Goal: Transaction & Acquisition: Book appointment/travel/reservation

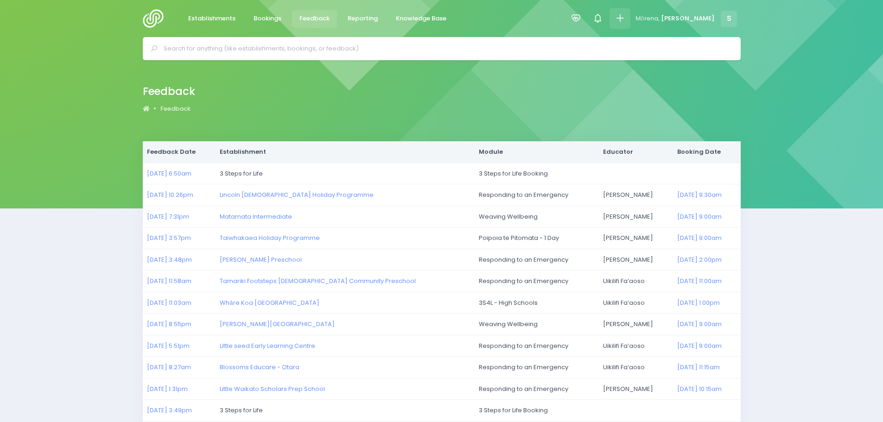
click at [625, 24] on icon at bounding box center [619, 18] width 11 height 11
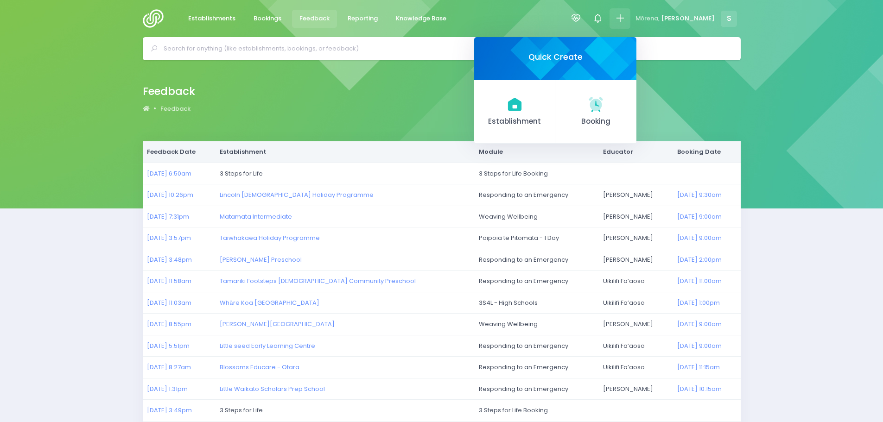
drag, startPoint x: 618, startPoint y: 110, endPoint x: 617, endPoint y: 120, distance: 9.9
click at [618, 110] on link "Booking" at bounding box center [595, 112] width 81 height 64
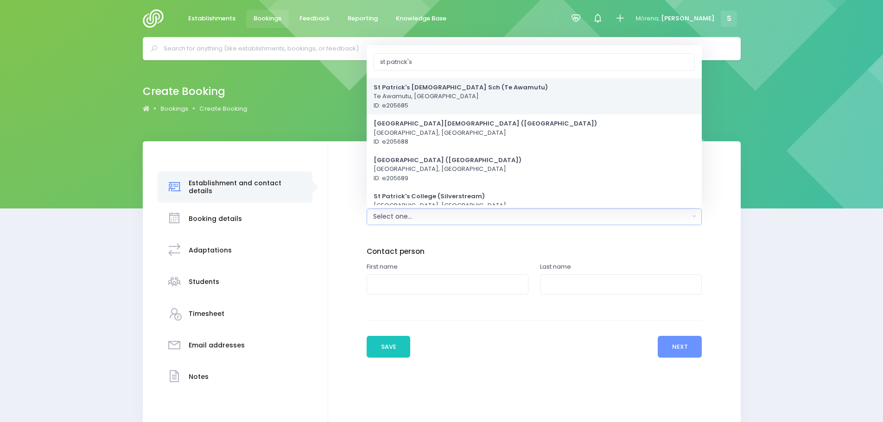
scroll to position [93, 0]
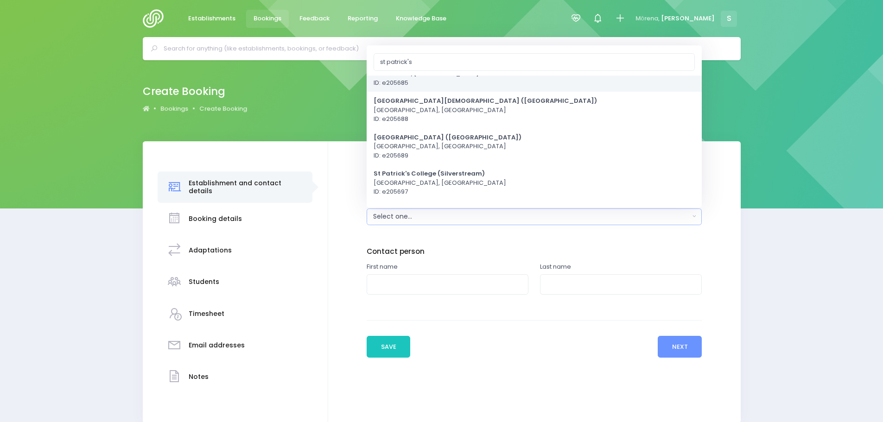
type input "st patrick's"
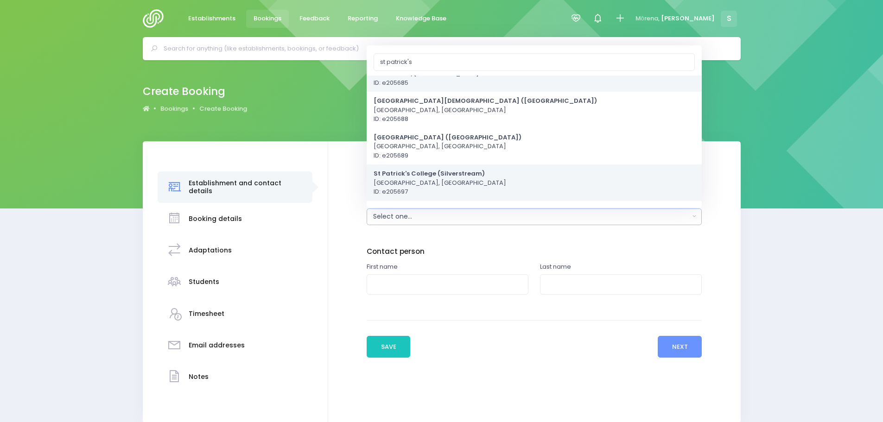
click at [405, 183] on span "St Patrick's College (Silverstream) Upper Hutt, Central Region ID: e205697" at bounding box center [439, 182] width 132 height 27
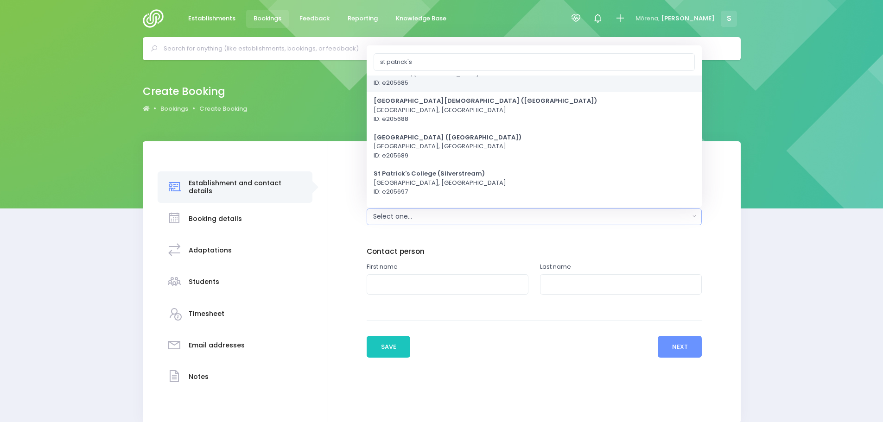
select select "205697"
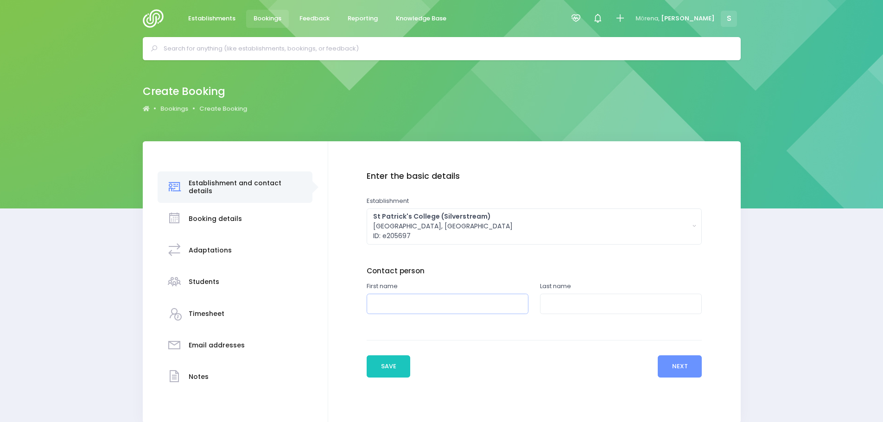
click at [399, 303] on input "text" at bounding box center [447, 304] width 162 height 21
type input "Kirstin"
click at [566, 302] on input "text" at bounding box center [621, 304] width 162 height 21
type input "Stern"
click at [675, 361] on button "Next" at bounding box center [679, 366] width 44 height 22
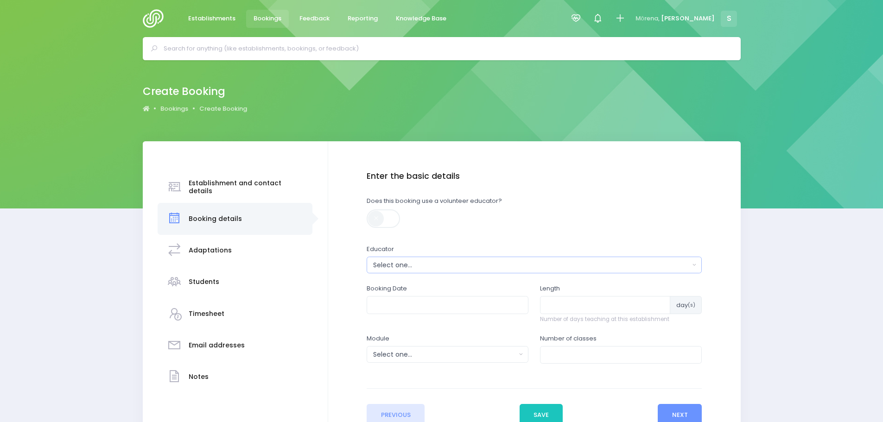
click at [436, 267] on div "Select one..." at bounding box center [531, 265] width 316 height 10
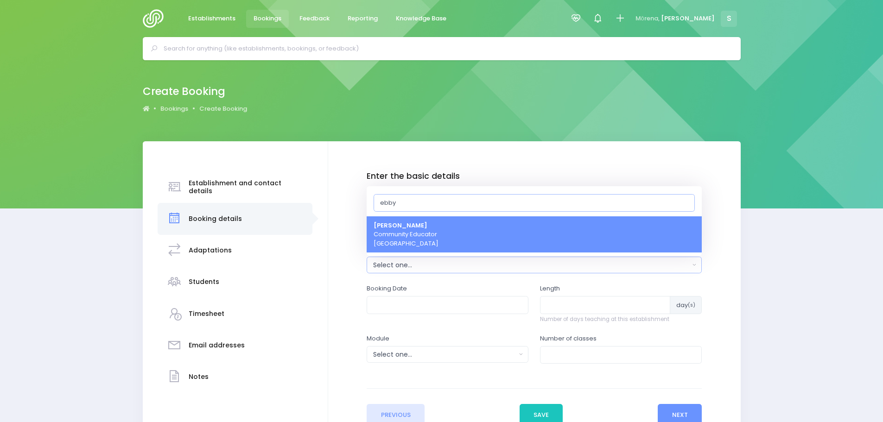
type input "ebby"
click at [416, 241] on span "Ebby Poutu Community Educator Central Region" at bounding box center [405, 234] width 65 height 27
select select "321469"
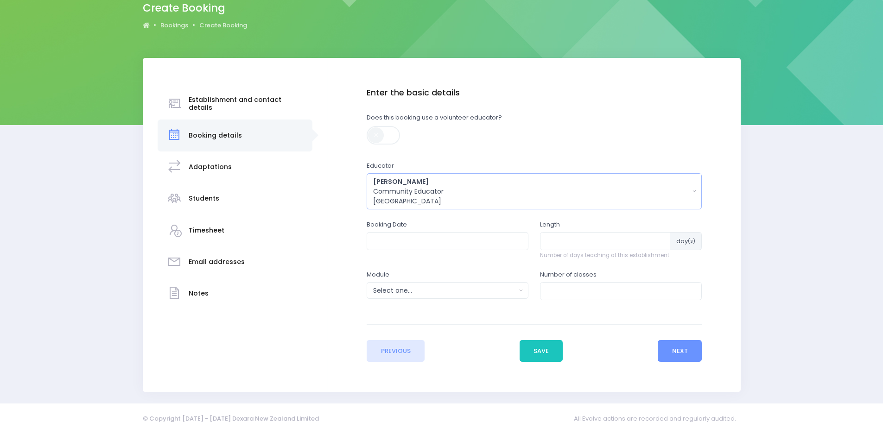
scroll to position [95, 0]
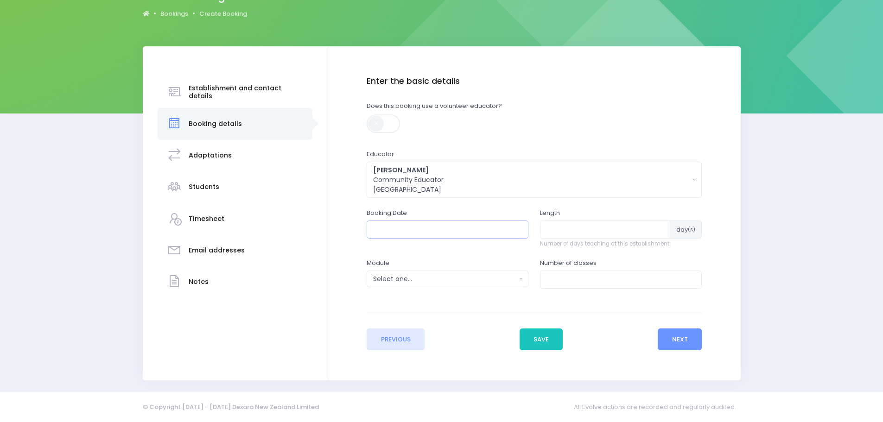
click at [403, 227] on input "text" at bounding box center [447, 230] width 162 height 18
click at [381, 254] on th at bounding box center [379, 251] width 16 height 15
click at [476, 257] on th at bounding box center [476, 251] width 16 height 15
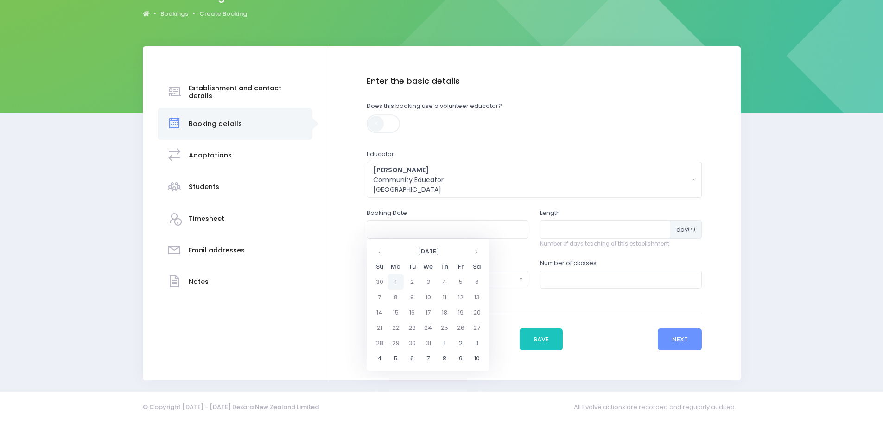
click at [398, 284] on td "1" at bounding box center [395, 281] width 16 height 15
click at [456, 296] on span "10" at bounding box center [456, 295] width 16 height 12
click at [447, 294] on span "10:30" at bounding box center [442, 295] width 26 height 12
type input "01/12/2025 10:30 AM"
click at [559, 231] on input "number" at bounding box center [605, 230] width 130 height 18
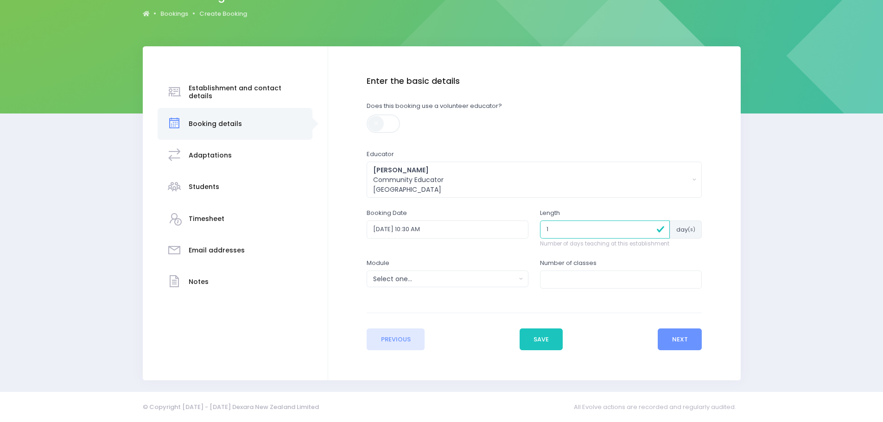
type input "1"
click at [459, 285] on button "Select one..." at bounding box center [447, 279] width 162 height 17
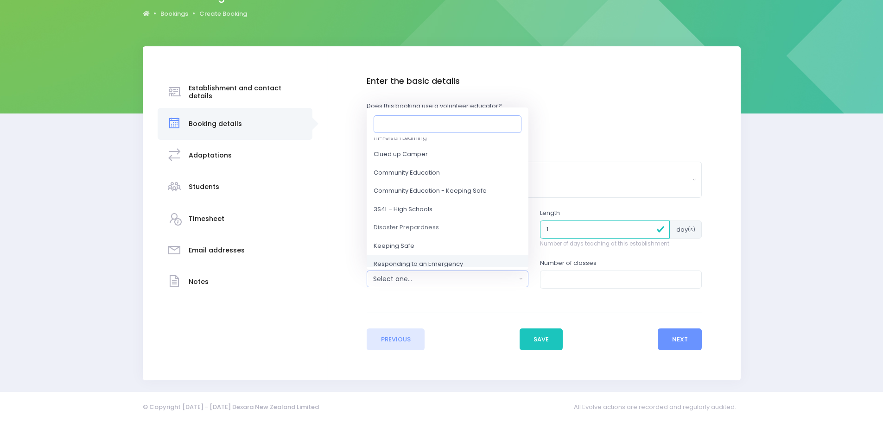
scroll to position [46, 0]
click at [422, 239] on span "Responding to an Emergency" at bounding box center [417, 243] width 89 height 9
select select "Responding to an Emergency"
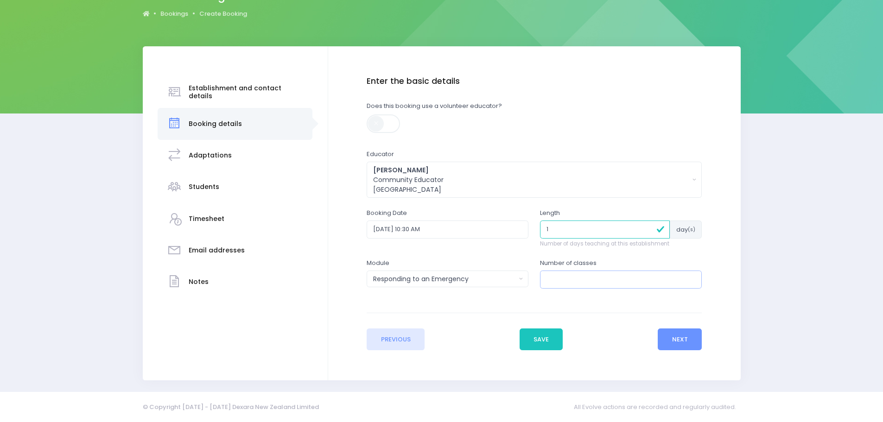
click at [563, 282] on input "number" at bounding box center [621, 280] width 162 height 18
type input "1"
click at [686, 336] on button "Next" at bounding box center [679, 339] width 44 height 22
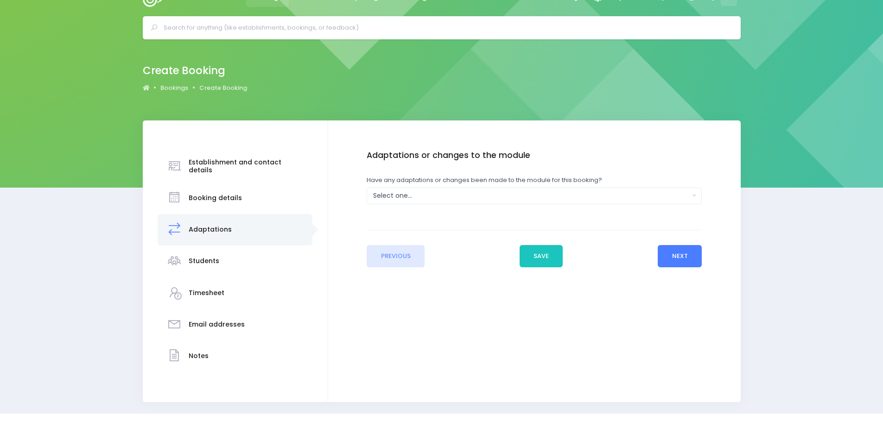
scroll to position [0, 0]
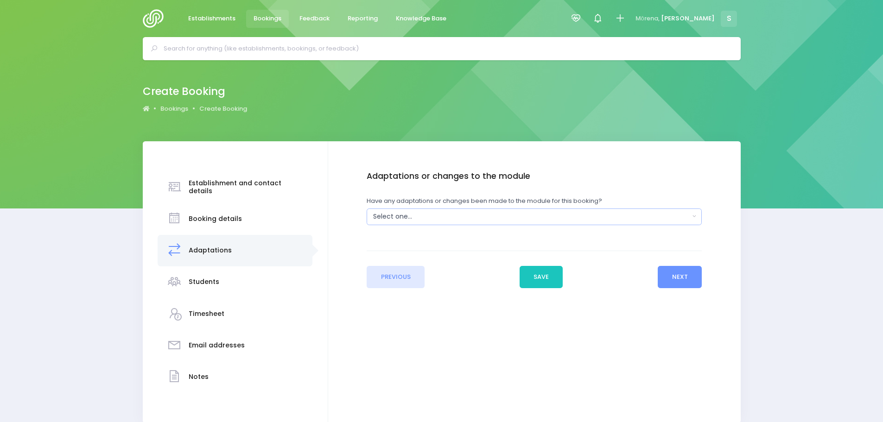
click at [410, 221] on div "Select one..." at bounding box center [531, 217] width 316 height 10
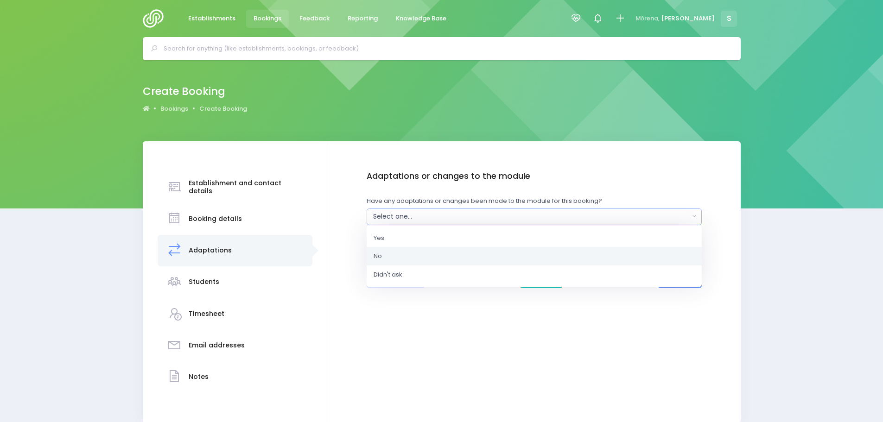
click at [388, 260] on link "No" at bounding box center [533, 256] width 335 height 19
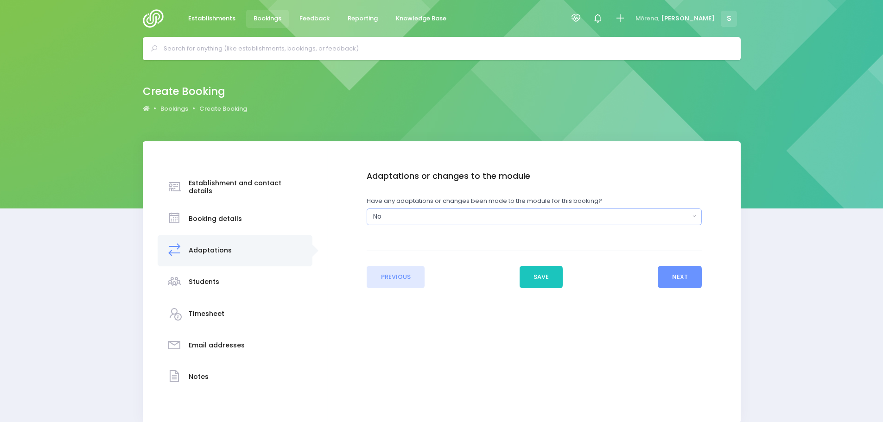
click at [418, 217] on div "No" at bounding box center [531, 217] width 316 height 10
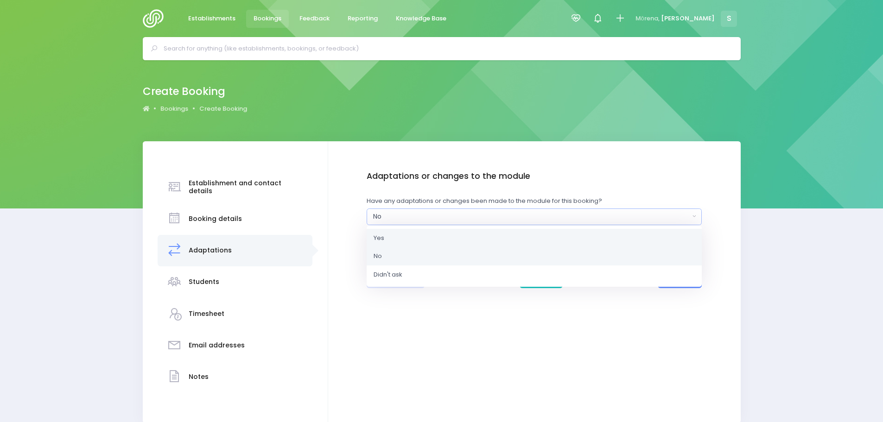
click at [395, 236] on link "Yes" at bounding box center [533, 237] width 335 height 19
select select "Yes"
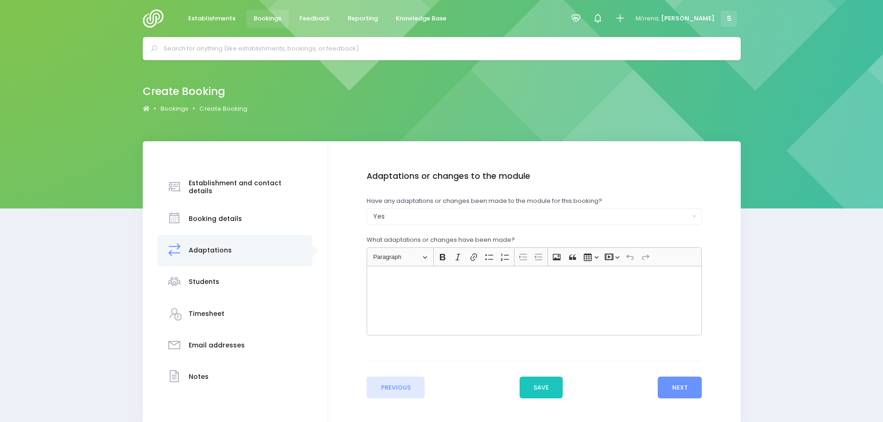
click at [408, 282] on div "Rich Text Editor, main" at bounding box center [533, 300] width 335 height 69
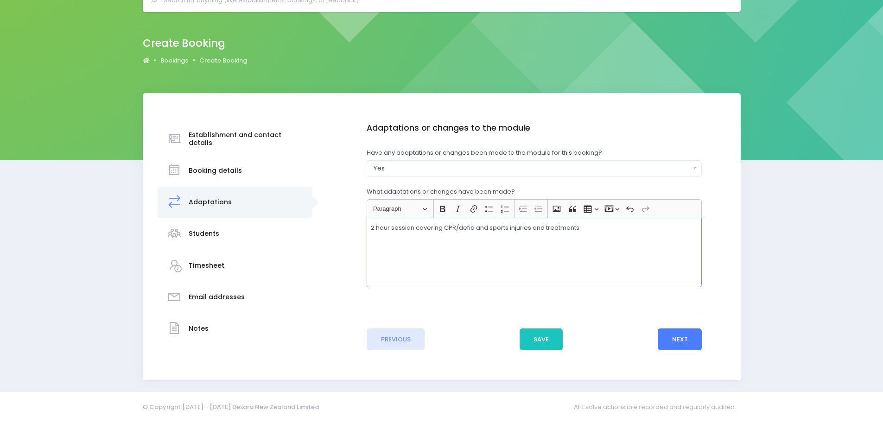
click at [683, 337] on button "Next" at bounding box center [679, 339] width 44 height 22
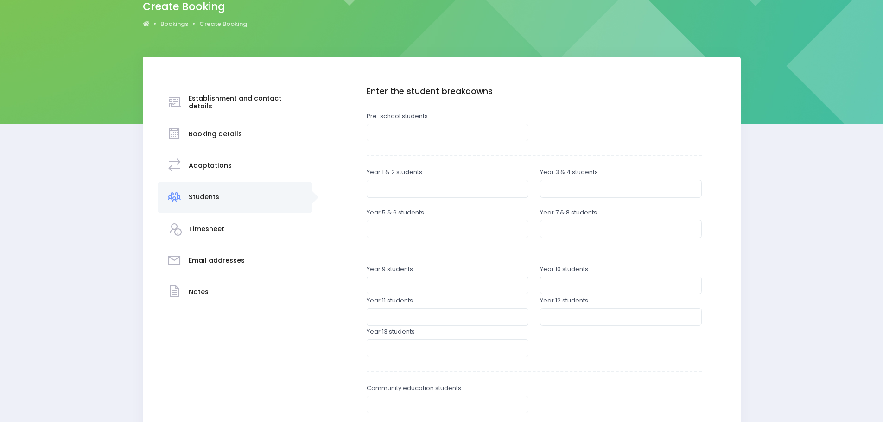
scroll to position [93, 0]
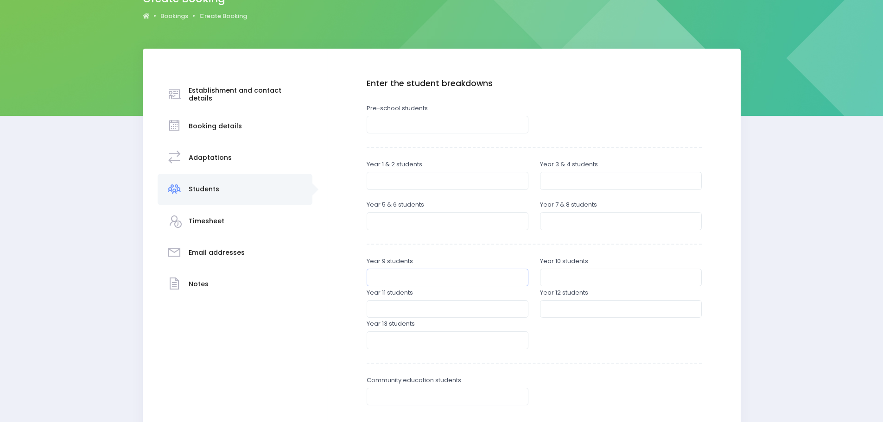
click at [395, 274] on input "number" at bounding box center [447, 278] width 162 height 18
type input "10"
click at [552, 276] on input "number" at bounding box center [621, 278] width 162 height 18
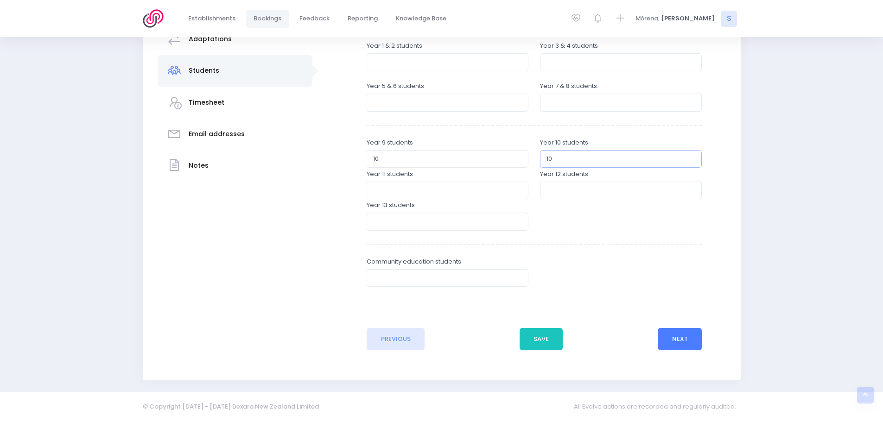
type input "10"
click at [695, 340] on button "Next" at bounding box center [679, 339] width 44 height 22
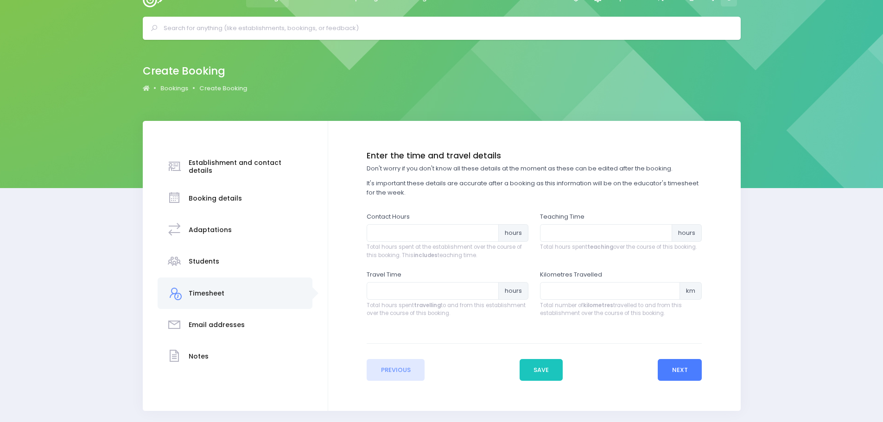
scroll to position [0, 0]
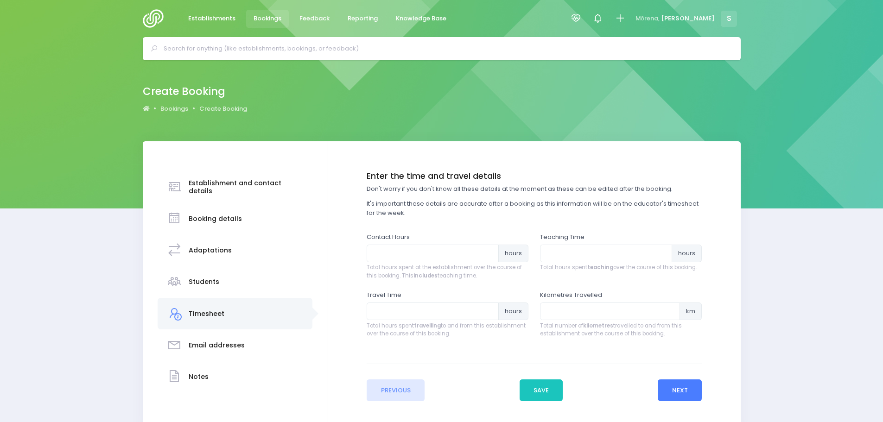
click at [681, 393] on button "Next" at bounding box center [679, 390] width 44 height 22
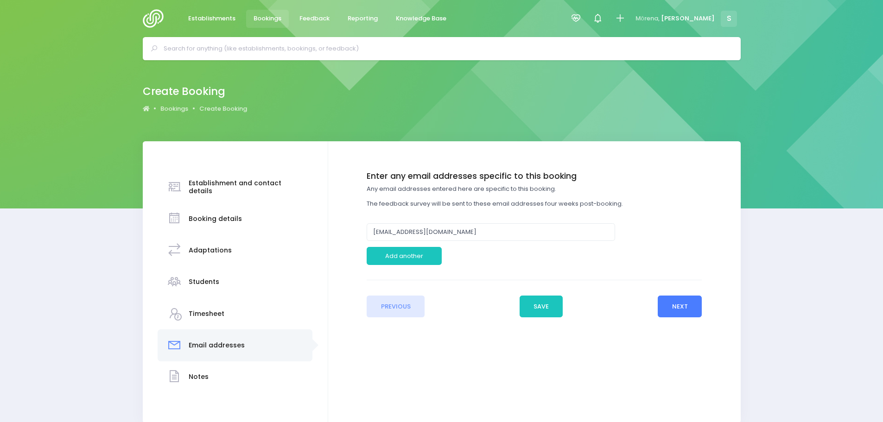
click at [669, 309] on button "Next" at bounding box center [679, 307] width 44 height 22
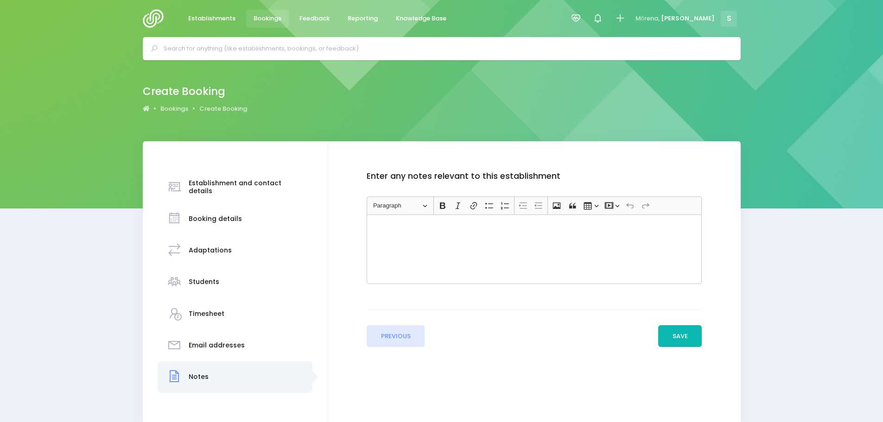
click at [681, 338] on button "Save" at bounding box center [680, 336] width 44 height 22
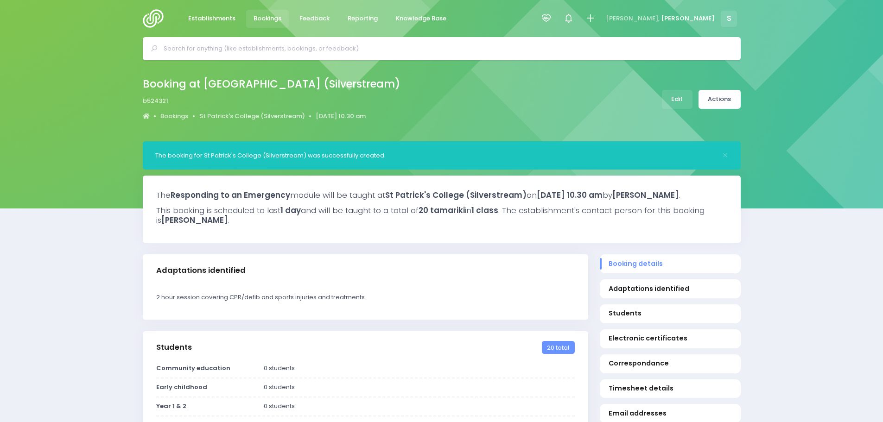
select select "5"
click at [713, 98] on link "Actions" at bounding box center [719, 99] width 42 height 19
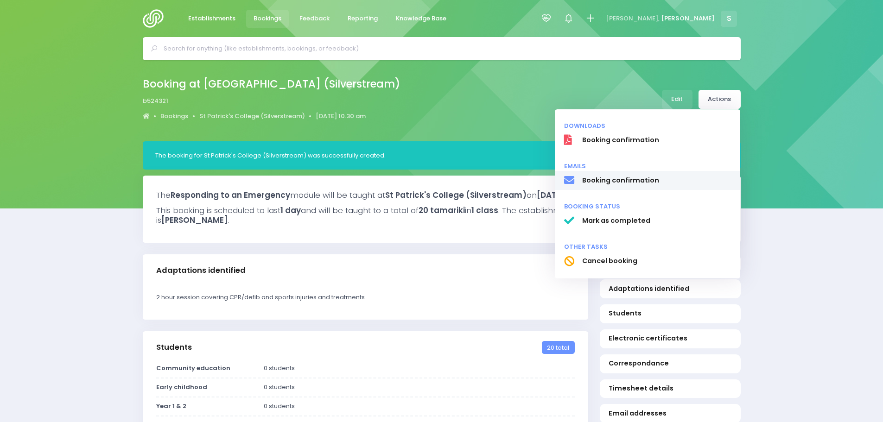
click at [629, 180] on span "Booking confirmation" at bounding box center [655, 181] width 149 height 10
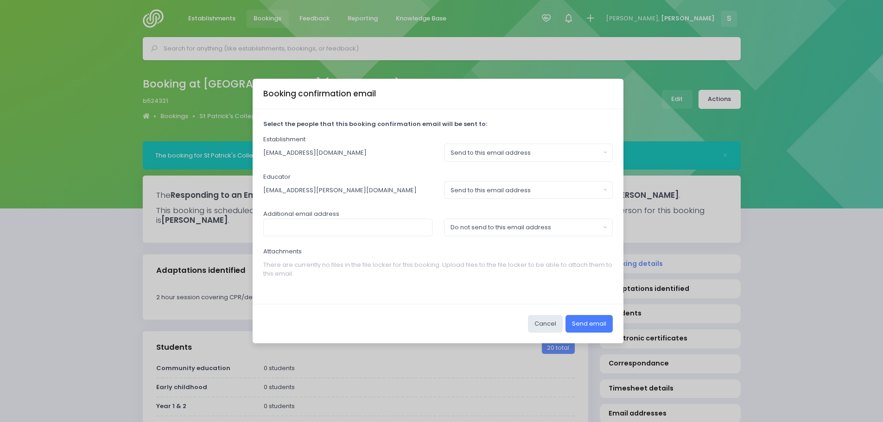
click at [593, 327] on button "Send email" at bounding box center [588, 324] width 47 height 18
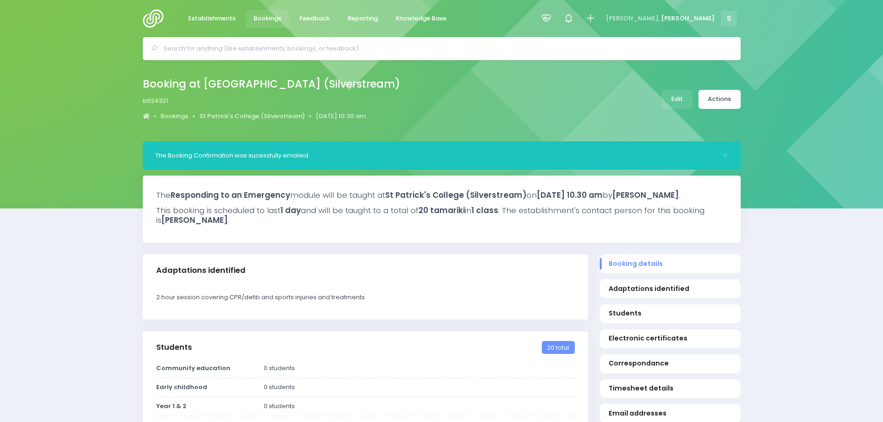
select select "5"
click at [311, 18] on span "Feedback" at bounding box center [314, 18] width 30 height 9
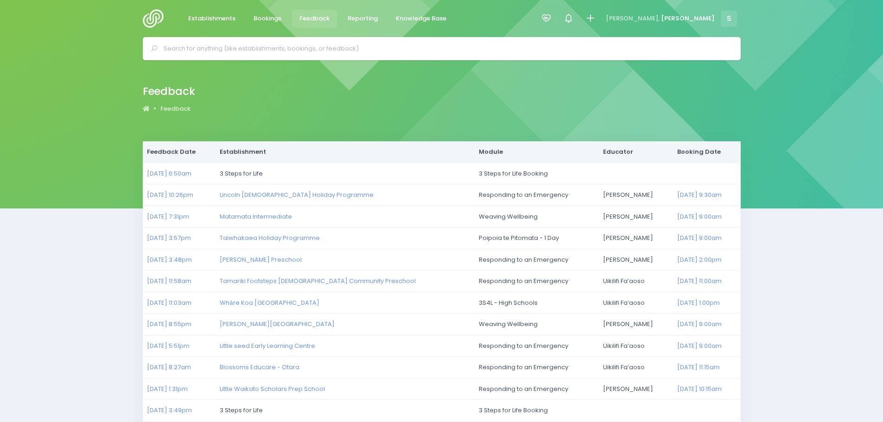
drag, startPoint x: 315, startPoint y: 21, endPoint x: 316, endPoint y: 63, distance: 41.3
click at [315, 21] on span "Feedback" at bounding box center [314, 18] width 30 height 9
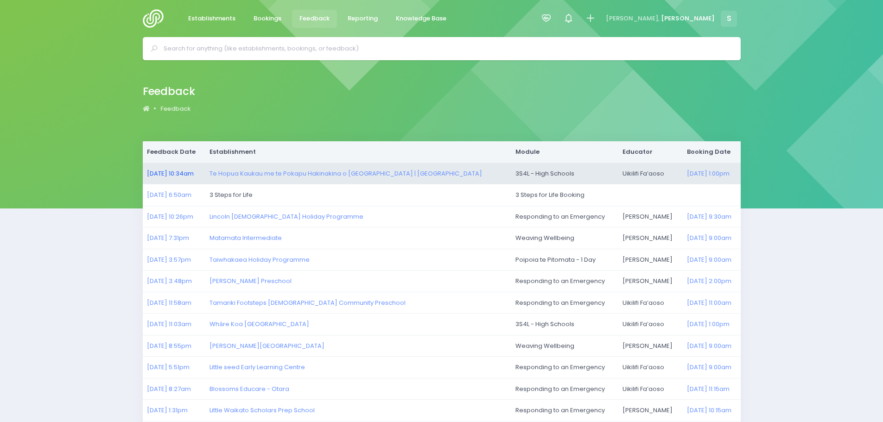
click at [177, 173] on link "08/10/2025 10:34am" at bounding box center [170, 173] width 47 height 9
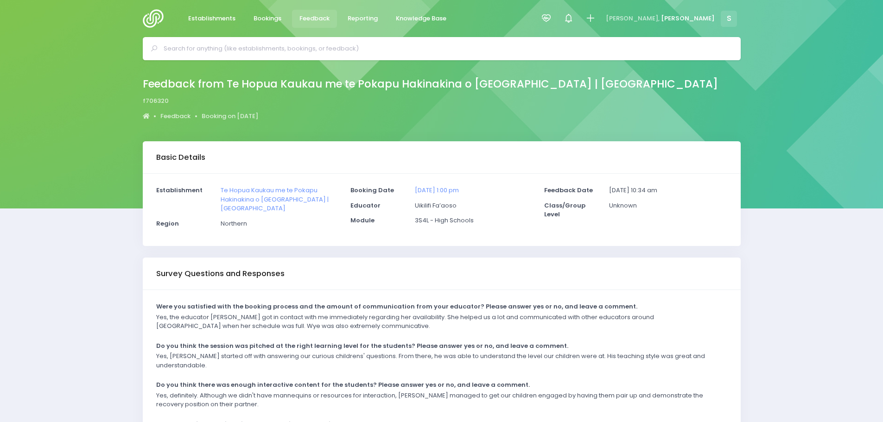
click at [155, 20] on img at bounding box center [156, 18] width 26 height 19
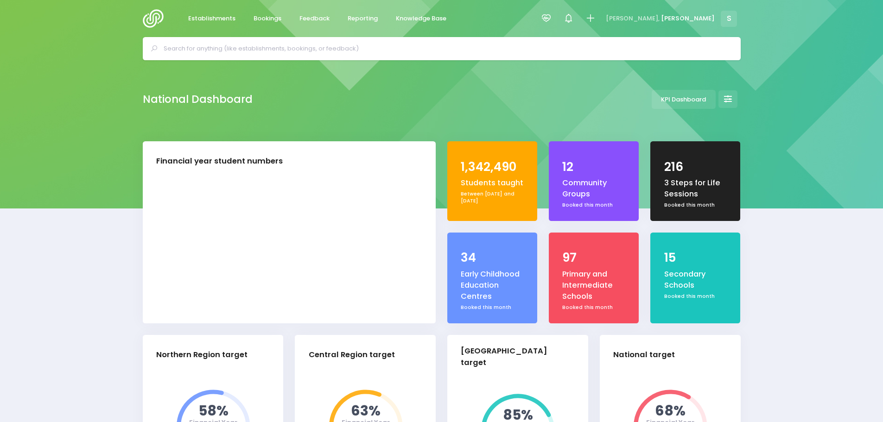
select select "5"
